Goal: Task Accomplishment & Management: Manage account settings

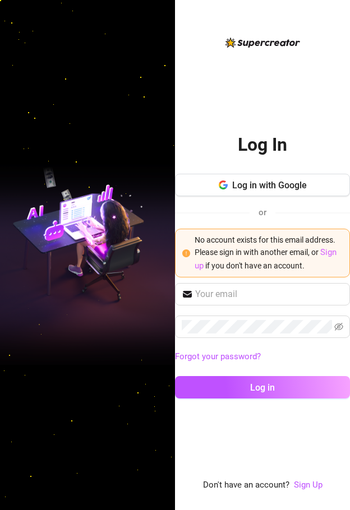
click at [333, 248] on link "Sign up" at bounding box center [266, 259] width 142 height 24
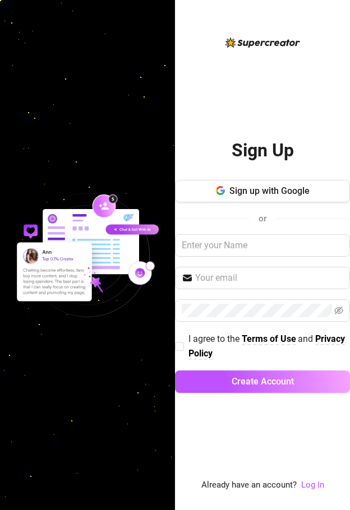
click at [266, 177] on div "Sign Up Sign up with Google or I agree to the Terms of Use and Privacy Policy C…" at bounding box center [262, 264] width 175 height 279
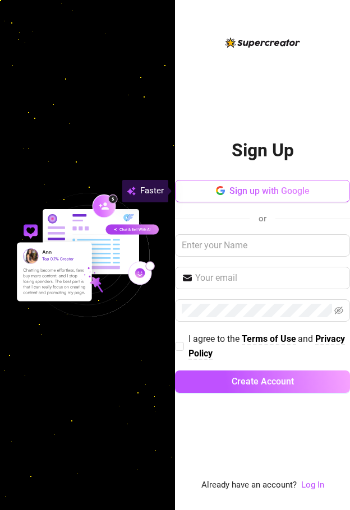
click at [259, 187] on span "Sign up with Google" at bounding box center [269, 191] width 80 height 11
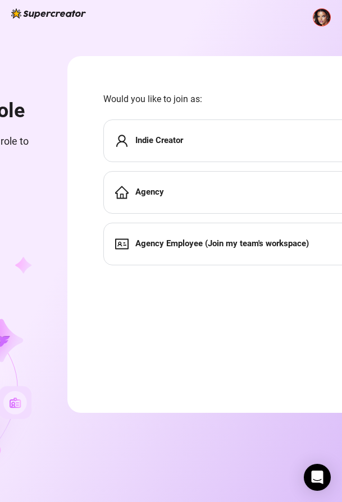
click at [174, 126] on div "Indie Creator" at bounding box center [281, 140] width 356 height 43
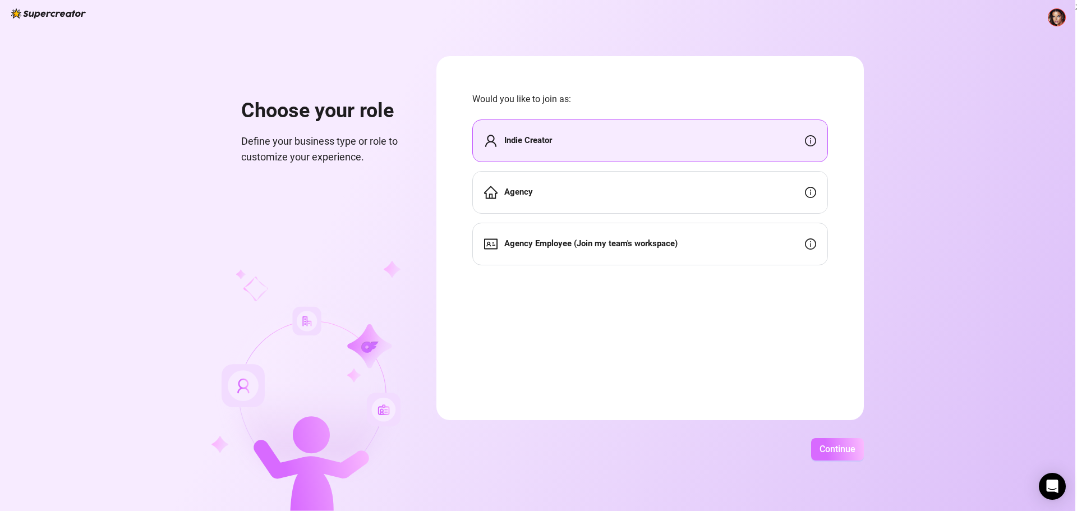
click at [349, 455] on button "Continue" at bounding box center [837, 449] width 53 height 22
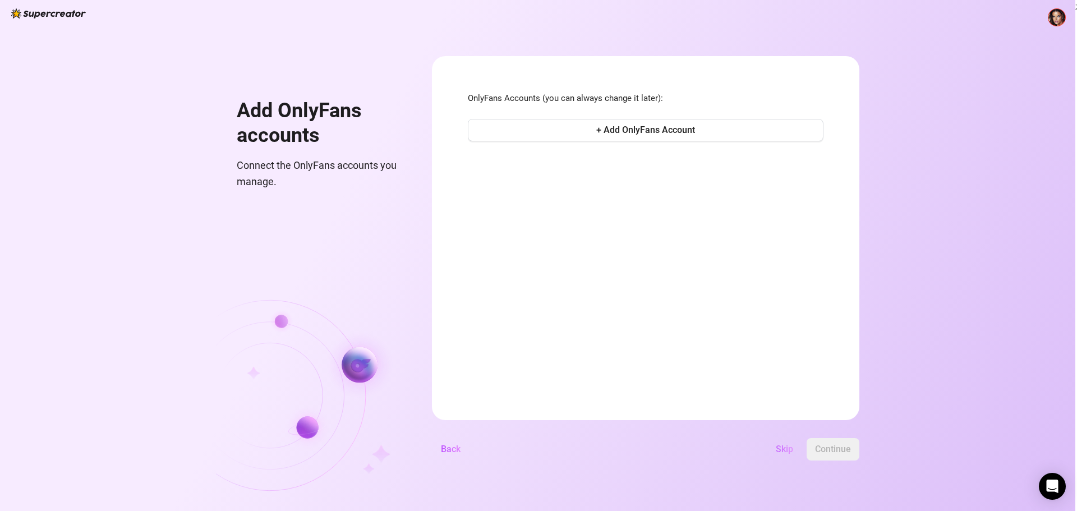
click at [349, 452] on span "Skip" at bounding box center [784, 449] width 17 height 11
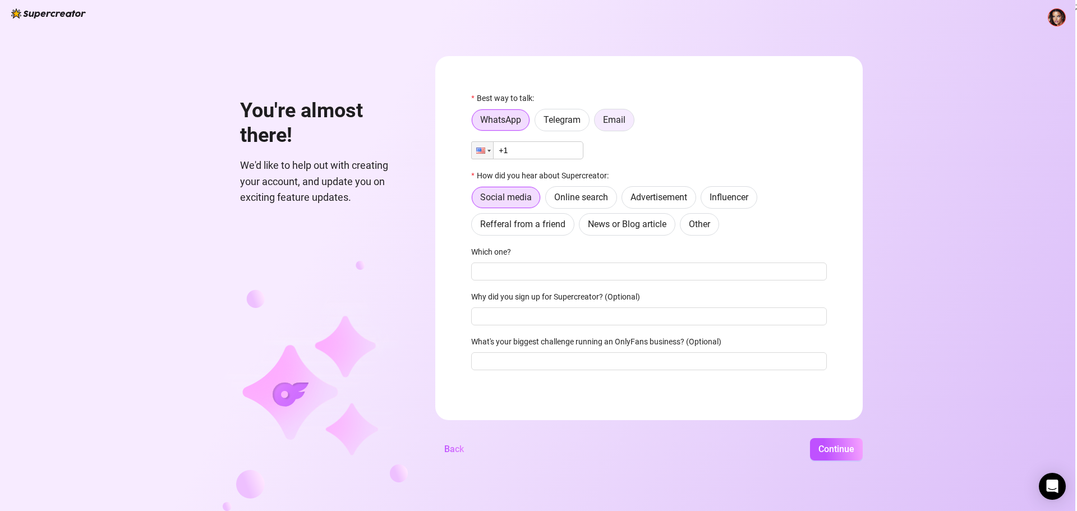
click at [349, 117] on span "Email" at bounding box center [614, 119] width 22 height 11
click at [349, 123] on input "Email" at bounding box center [597, 123] width 0 height 0
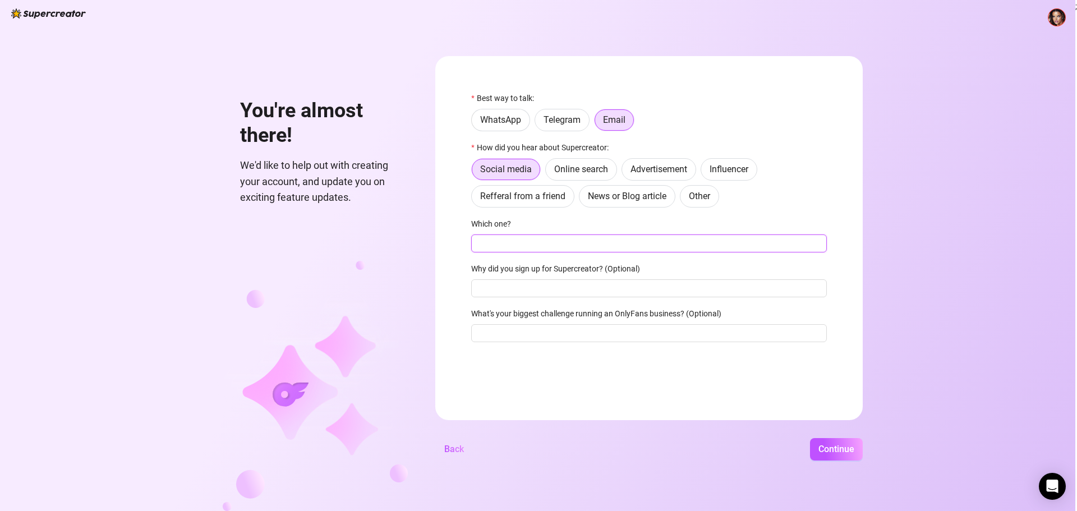
click at [349, 235] on input "Which one?" at bounding box center [649, 243] width 356 height 18
click at [349, 445] on span "Continue" at bounding box center [836, 449] width 36 height 11
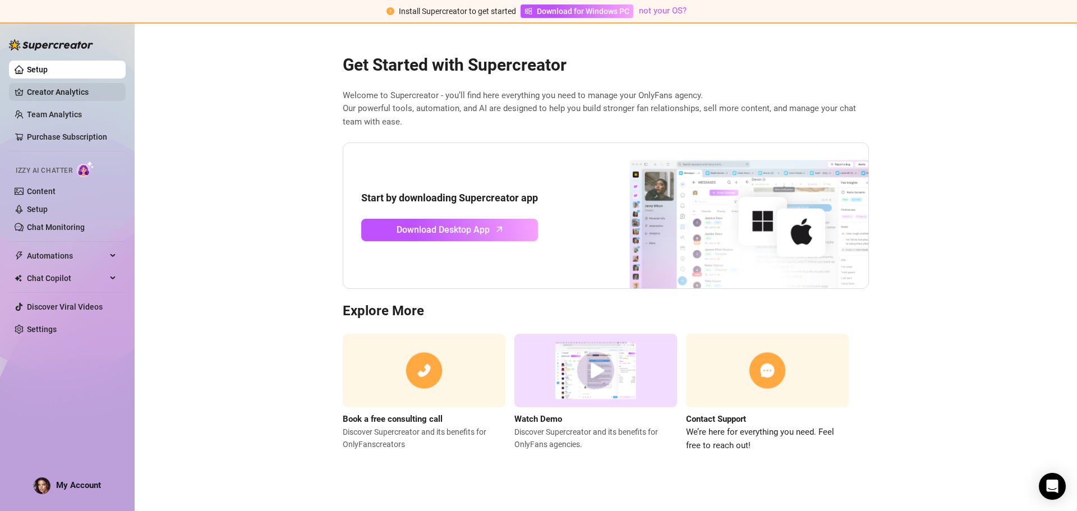
click at [74, 87] on link "Creator Analytics" at bounding box center [72, 92] width 90 height 18
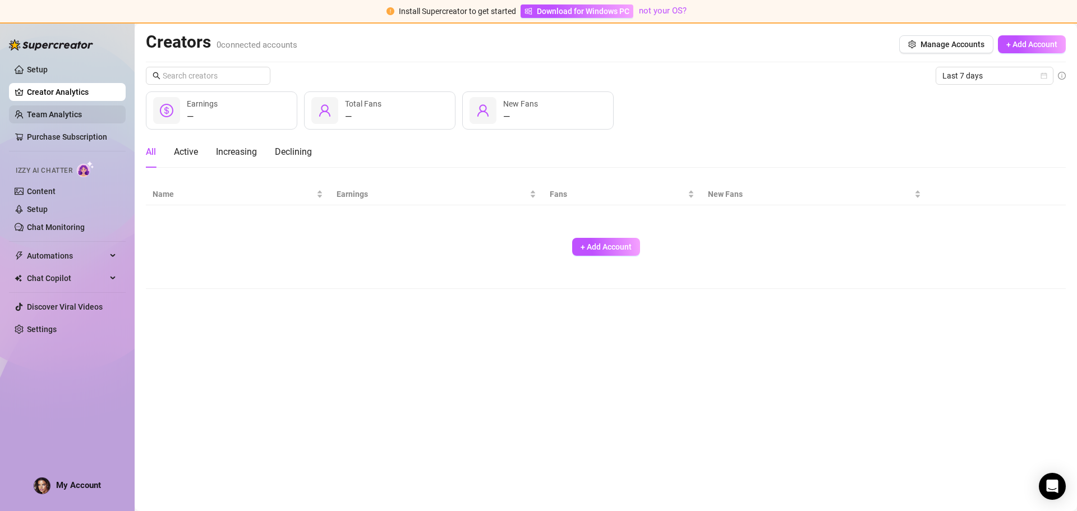
click at [46, 112] on link "Team Analytics" at bounding box center [54, 114] width 55 height 9
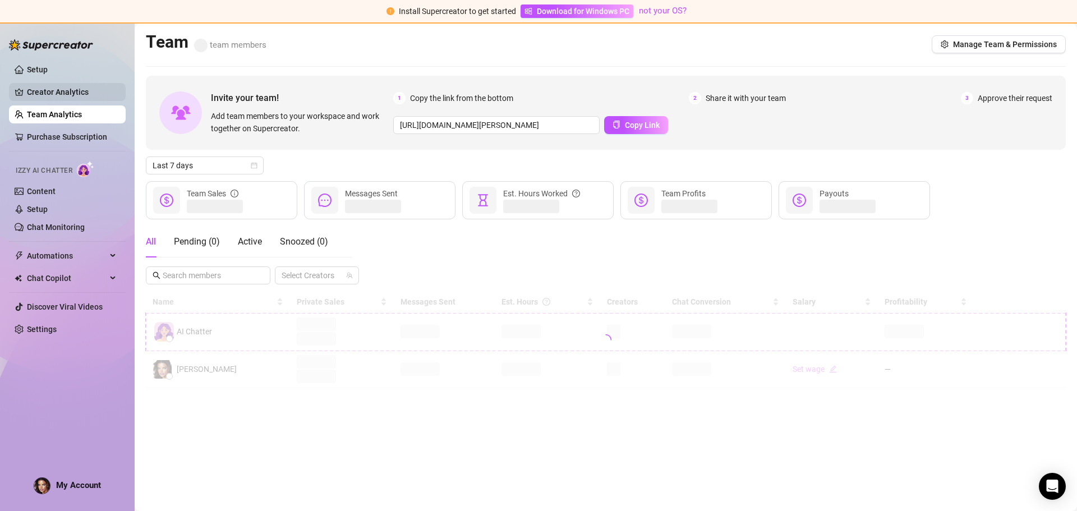
click at [58, 98] on link "Creator Analytics" at bounding box center [72, 92] width 90 height 18
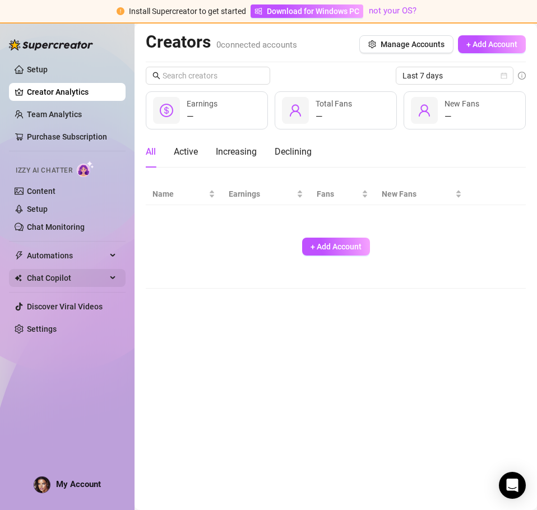
click at [61, 279] on span "Chat Copilot" at bounding box center [67, 278] width 80 height 18
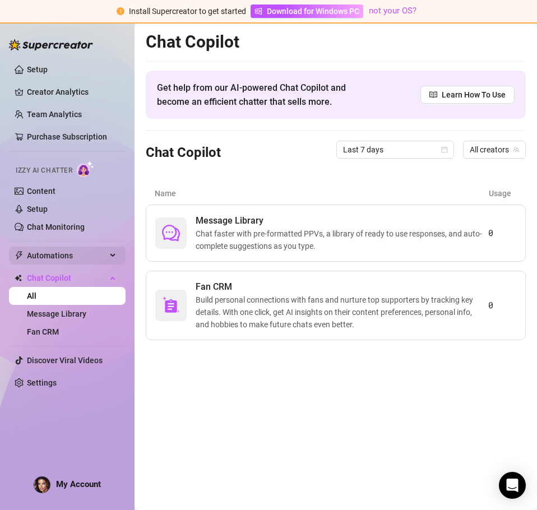
click at [64, 257] on span "Automations" at bounding box center [67, 256] width 80 height 18
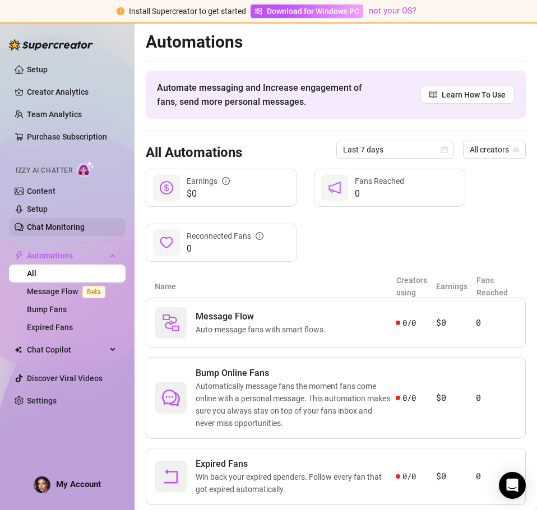
click at [57, 223] on link "Chat Monitoring" at bounding box center [56, 227] width 58 height 9
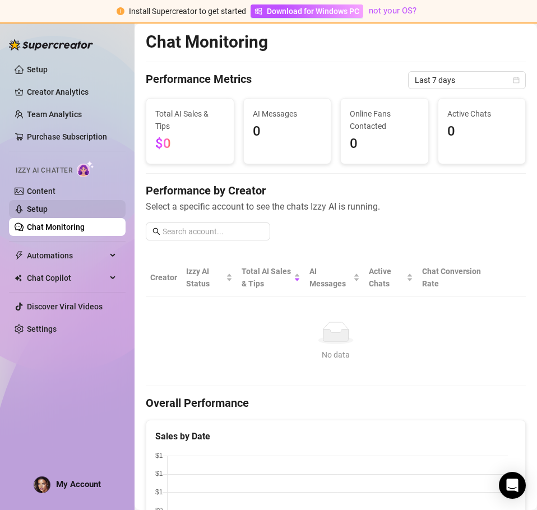
click at [48, 205] on link "Setup" at bounding box center [37, 209] width 21 height 9
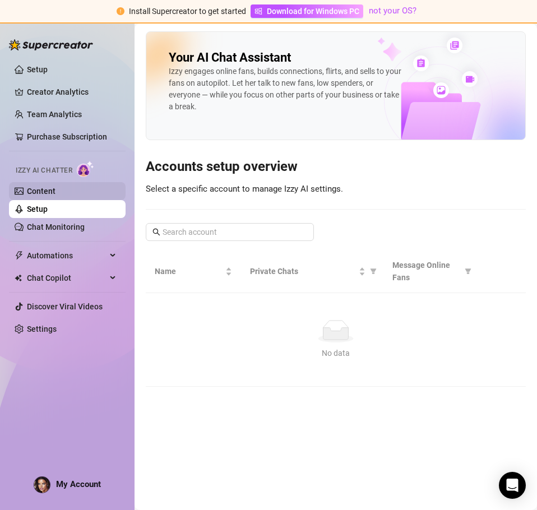
click at [50, 190] on link "Content" at bounding box center [41, 191] width 29 height 9
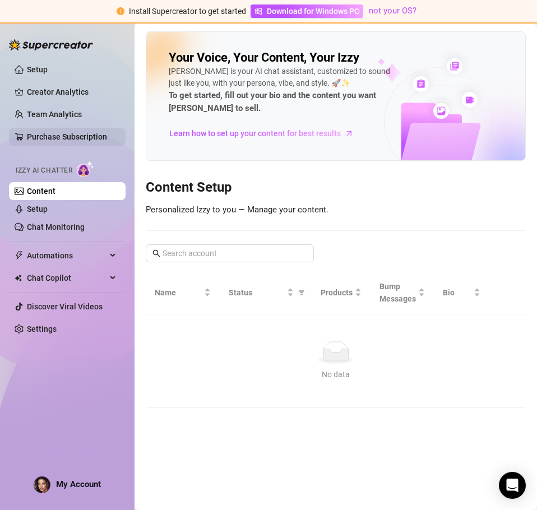
click at [55, 137] on link "Purchase Subscription" at bounding box center [67, 136] width 80 height 9
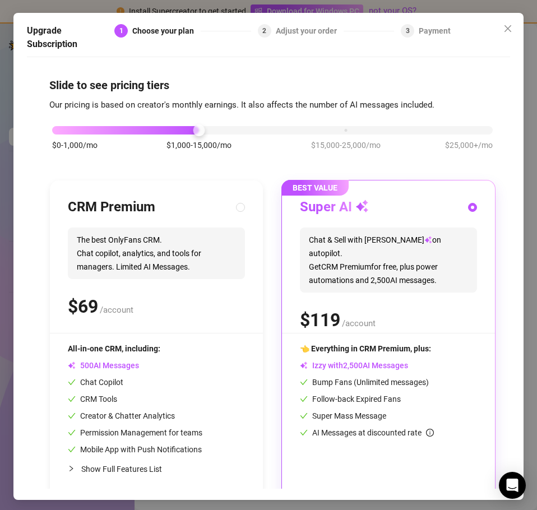
drag, startPoint x: 502, startPoint y: 30, endPoint x: 275, endPoint y: 401, distance: 434.8
click at [281, 392] on div "Upgrade Subscription 1 Choose your plan 2 Adjust your order 3 Payment Slide to …" at bounding box center [268, 256] width 510 height 487
click at [504, 24] on button "Close" at bounding box center [508, 29] width 18 height 18
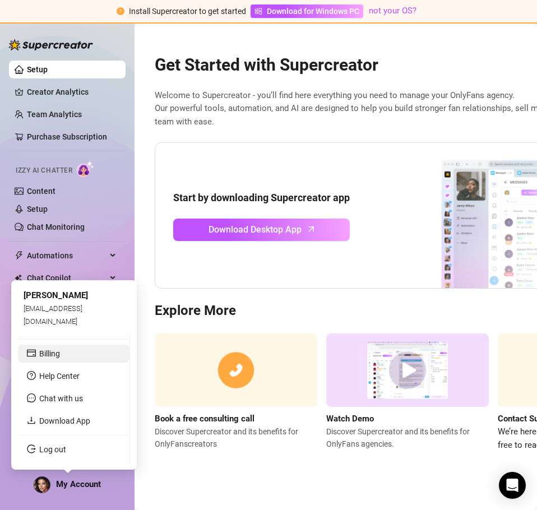
click at [57, 352] on link "Billing" at bounding box center [49, 353] width 21 height 9
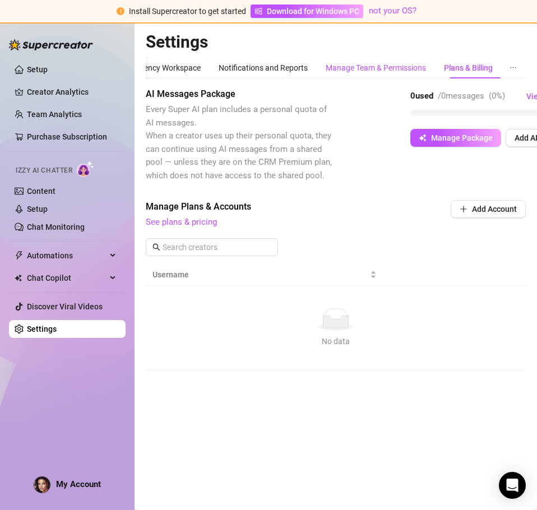
click at [353, 62] on div "Manage Team & Permissions" at bounding box center [376, 68] width 100 height 12
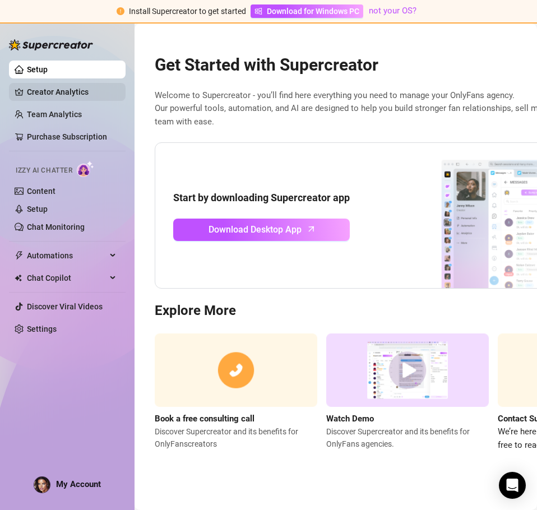
drag, startPoint x: 58, startPoint y: 119, endPoint x: 50, endPoint y: 93, distance: 28.2
click at [58, 119] on link "Team Analytics" at bounding box center [54, 114] width 55 height 9
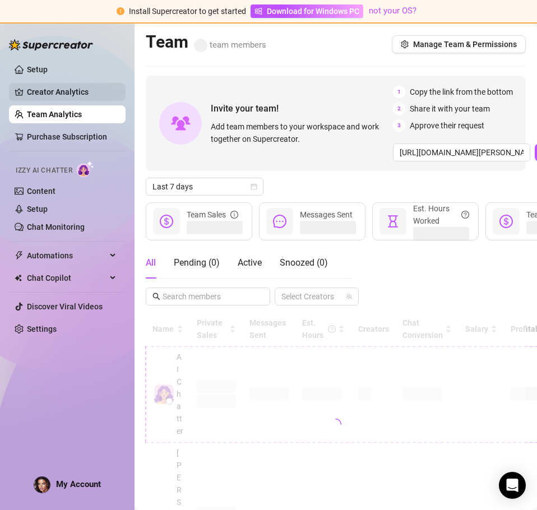
click at [50, 93] on link "Creator Analytics" at bounding box center [72, 92] width 90 height 18
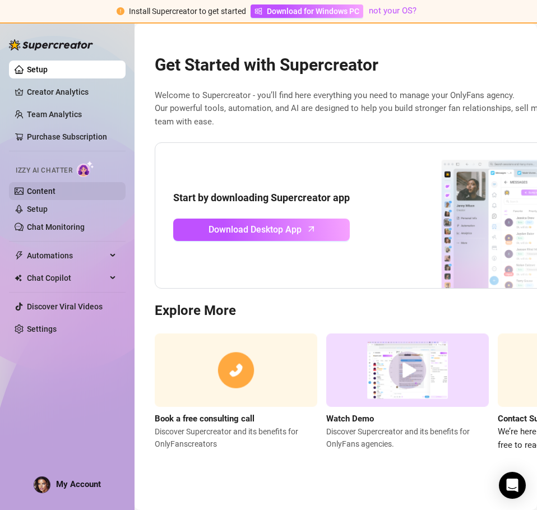
click at [42, 189] on link "Content" at bounding box center [41, 191] width 29 height 9
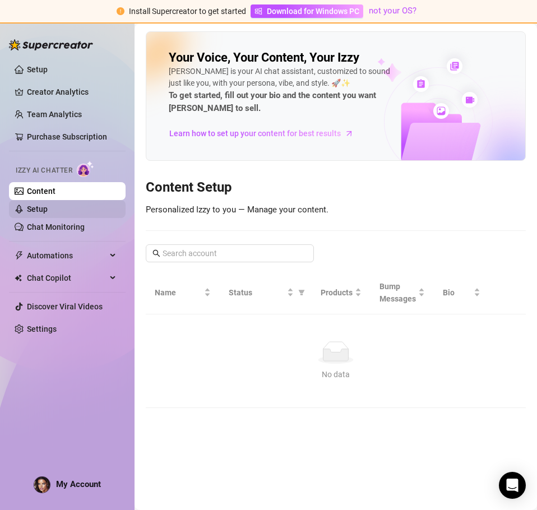
click at [46, 214] on link "Setup" at bounding box center [37, 209] width 21 height 9
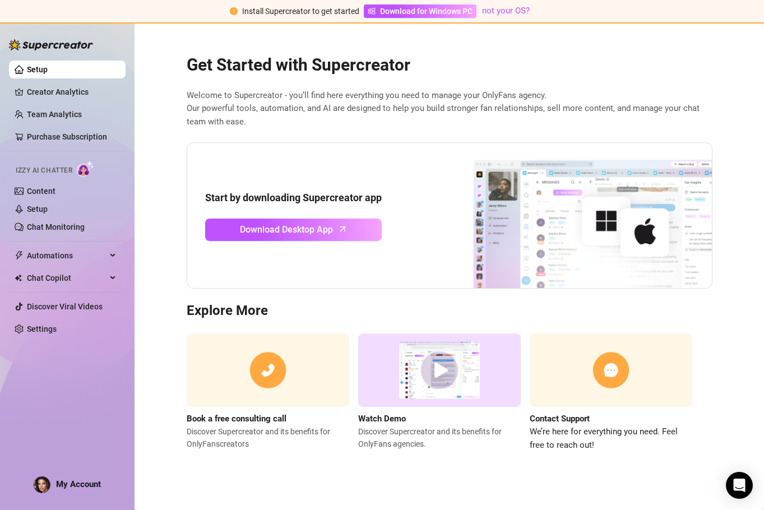
click at [73, 487] on span "My Account" at bounding box center [78, 485] width 45 height 10
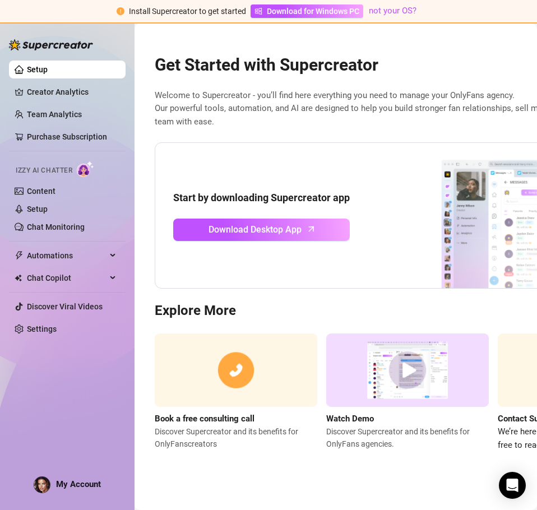
click at [64, 494] on div "Setup Creator Analytics Team Analytics Purchase Subscription Izzy AI Chatter Co…" at bounding box center [67, 261] width 117 height 478
click at [70, 482] on span "My Account" at bounding box center [78, 485] width 45 height 10
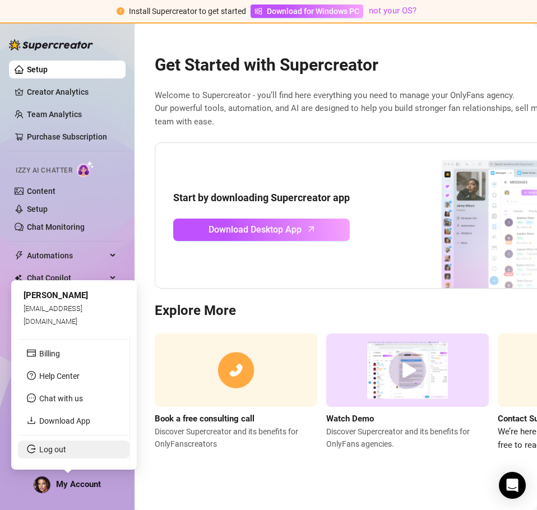
click at [61, 454] on link "Log out" at bounding box center [52, 449] width 27 height 9
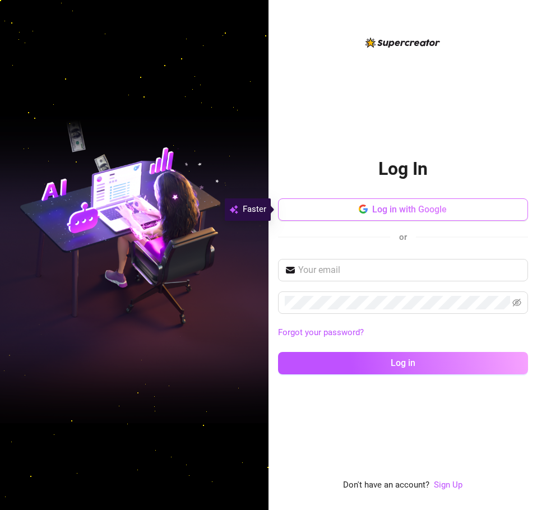
click at [390, 213] on span "Log in with Google" at bounding box center [409, 209] width 75 height 11
